Goal: Task Accomplishment & Management: Manage account settings

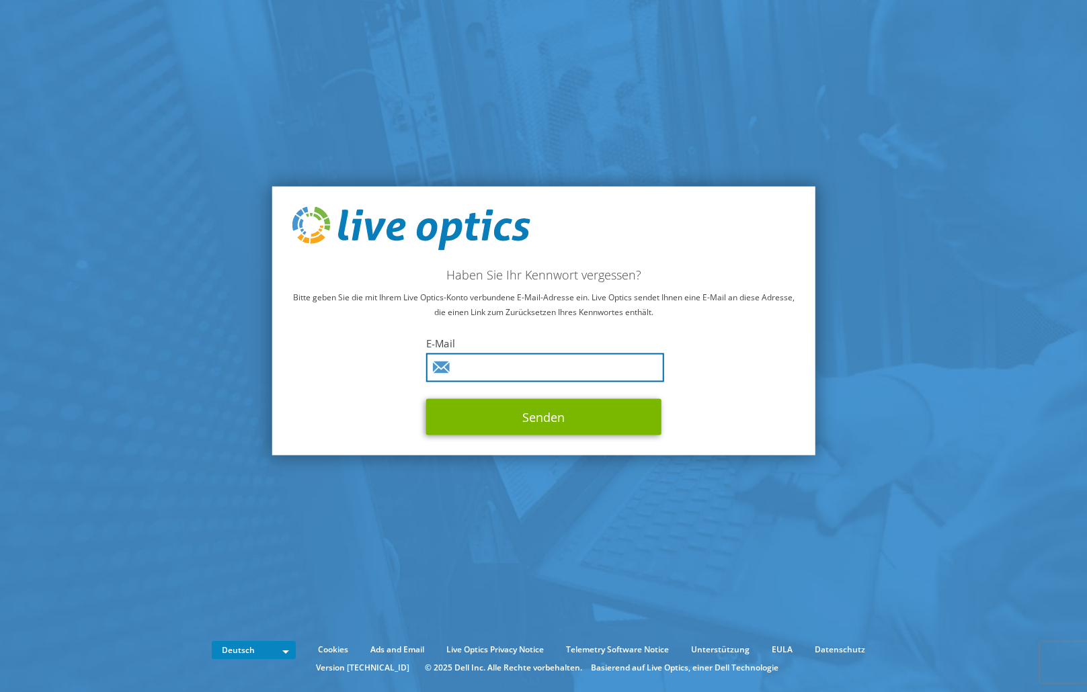
click at [520, 357] on input "text" at bounding box center [545, 368] width 238 height 29
type input "[PERSON_NAME][EMAIL_ADDRESS][PERSON_NAME][DOMAIN_NAME]"
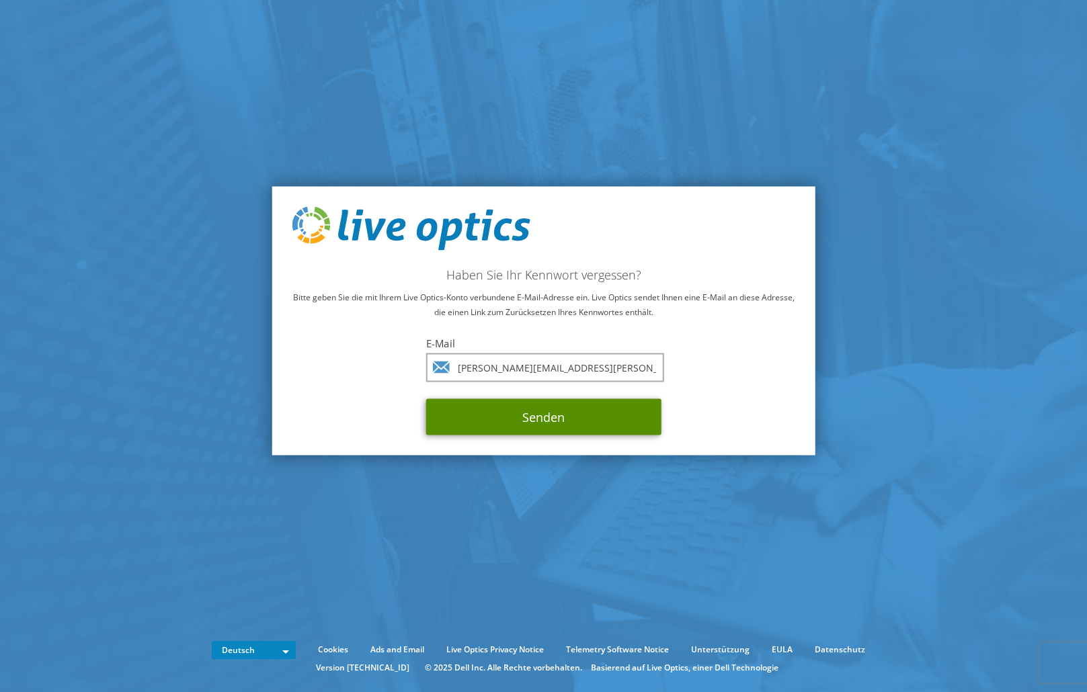
click at [526, 417] on button "Senden" at bounding box center [543, 417] width 235 height 36
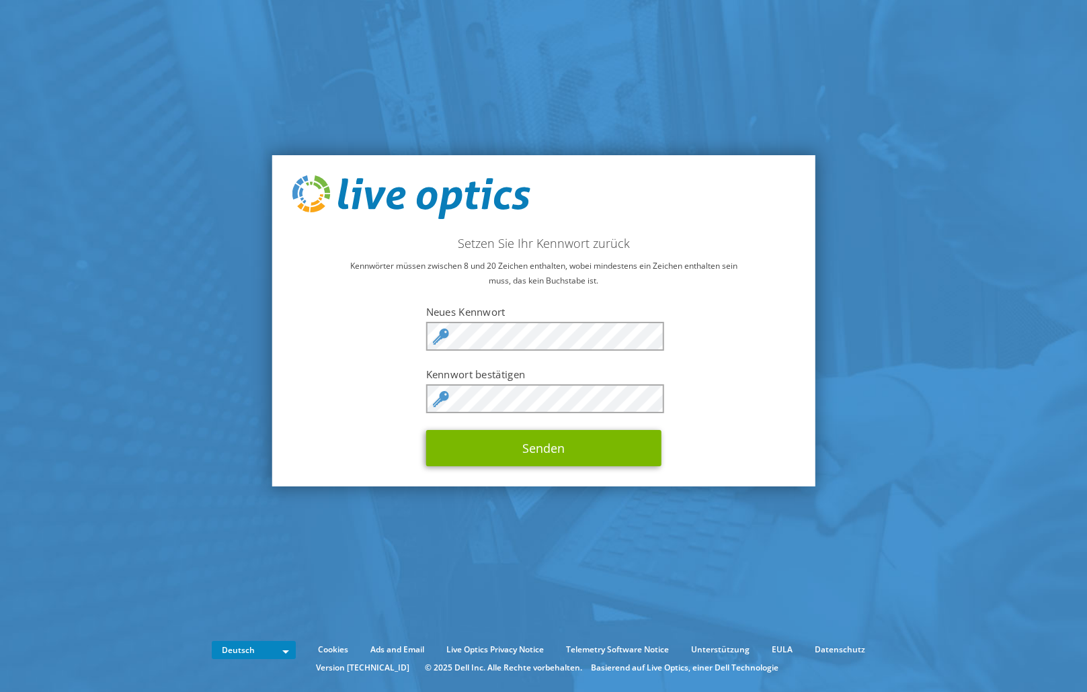
click at [793, 78] on section "Setzen Sie Ihr Kennwort zurück Kennwörter müssen zwischen 8 und 20 Zeichen enth…" at bounding box center [543, 321] width 1087 height 642
click at [474, 435] on button "Senden" at bounding box center [543, 448] width 235 height 36
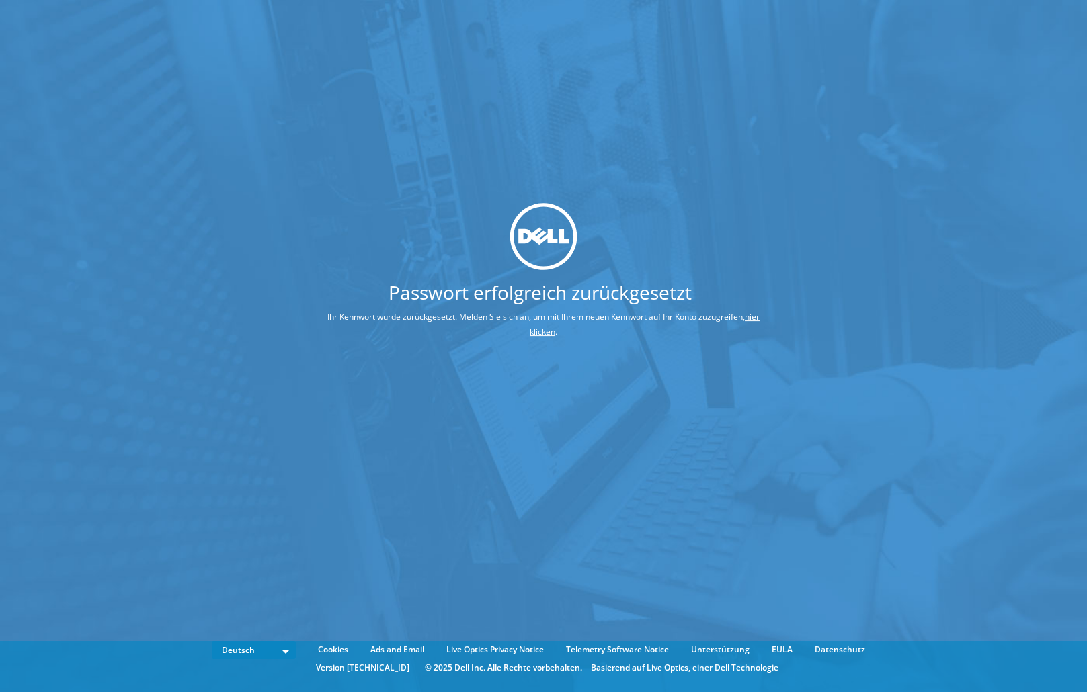
click at [542, 334] on link "hier klicken" at bounding box center [645, 324] width 230 height 26
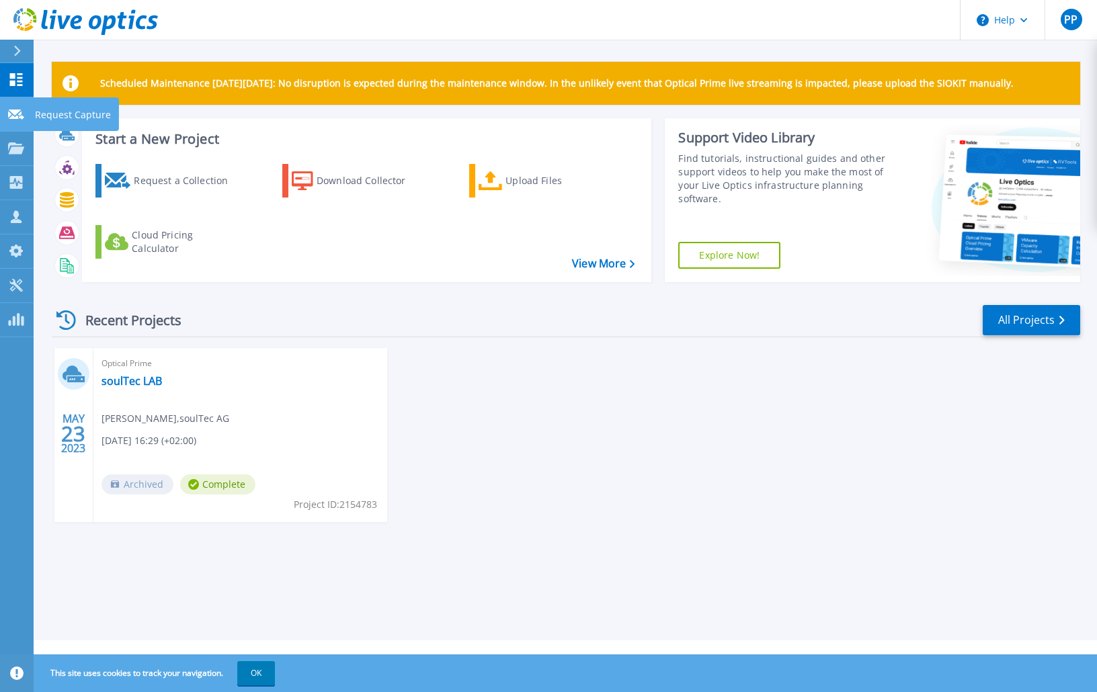
click at [17, 110] on icon at bounding box center [16, 115] width 16 height 10
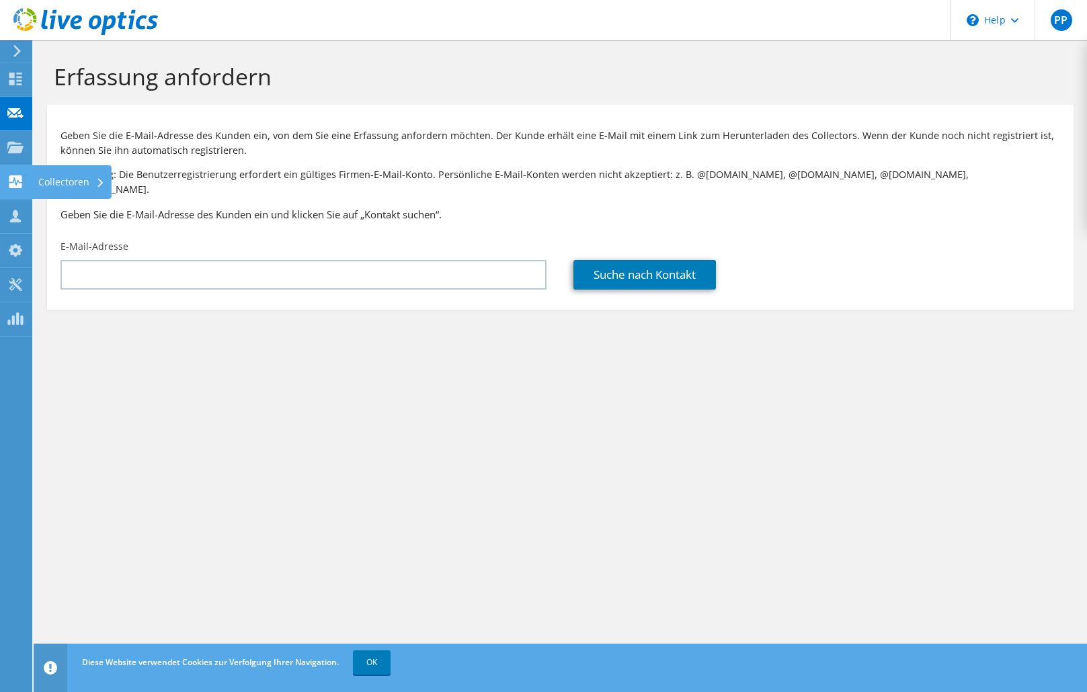
click at [16, 181] on use at bounding box center [15, 181] width 13 height 13
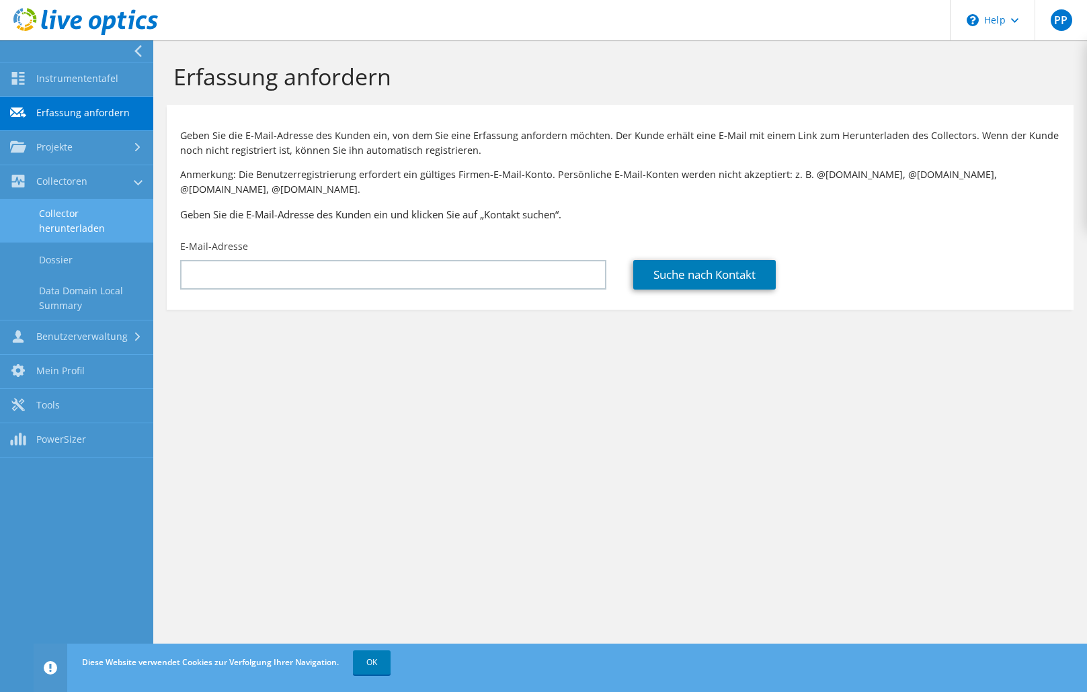
click at [91, 218] on link "Collector herunterladen" at bounding box center [76, 221] width 153 height 43
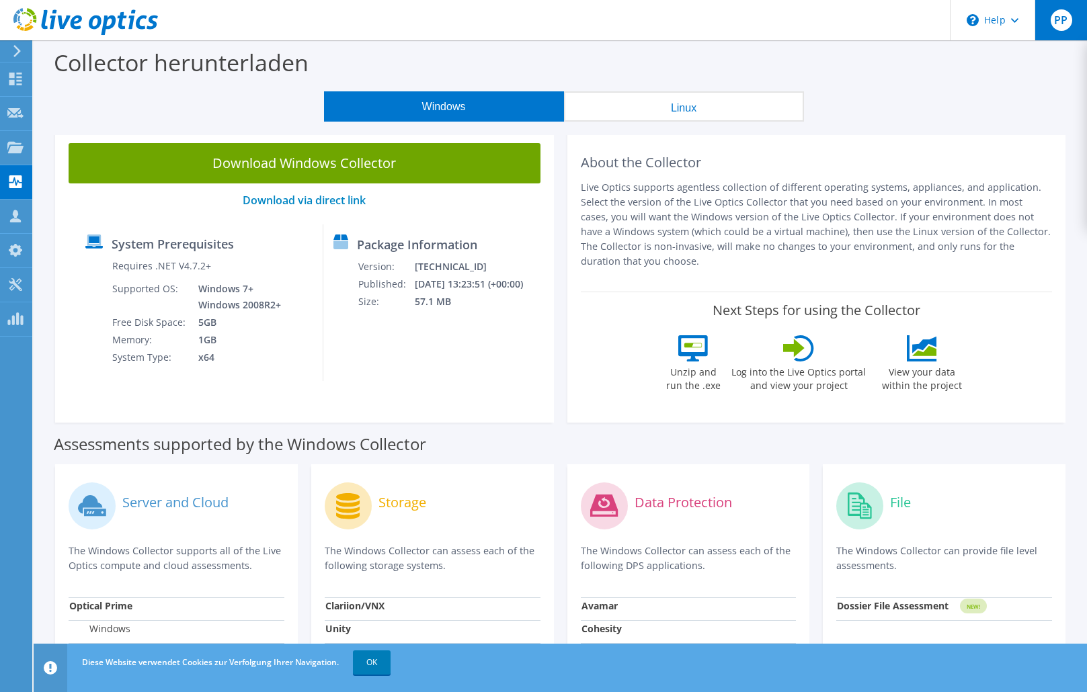
click at [1064, 28] on span "PP" at bounding box center [1062, 20] width 22 height 22
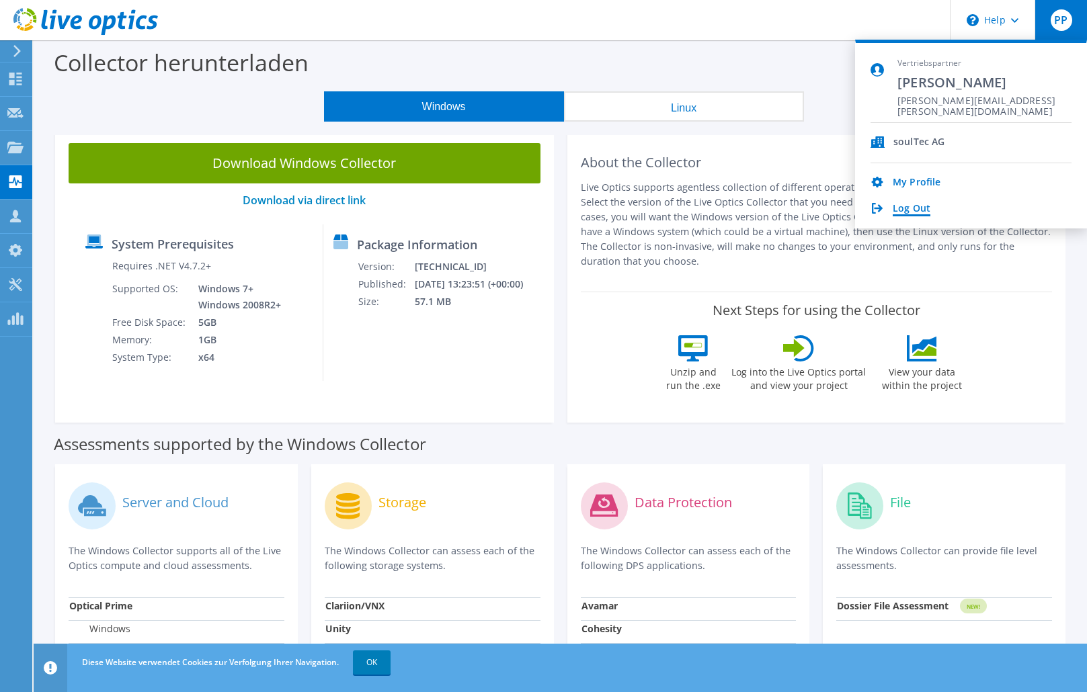
click at [901, 209] on link "Log Out" at bounding box center [912, 209] width 38 height 13
